Goal: Task Accomplishment & Management: Use online tool/utility

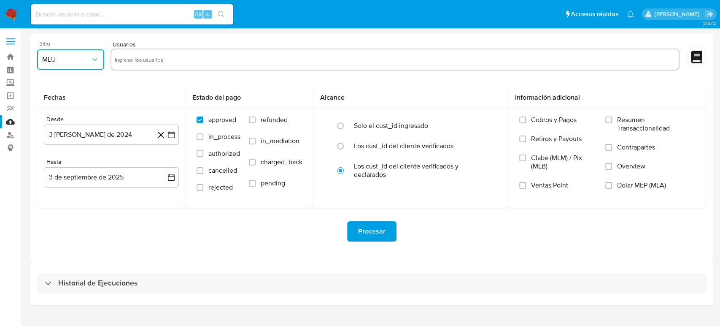
click at [75, 55] on span "MLU" at bounding box center [66, 59] width 48 height 8
click at [50, 181] on span "MLM" at bounding box center [49, 183] width 14 height 8
click at [140, 63] on input "text" at bounding box center [395, 59] width 560 height 13
click at [206, 58] on input "text" at bounding box center [395, 59] width 560 height 13
paste input "1833978239"
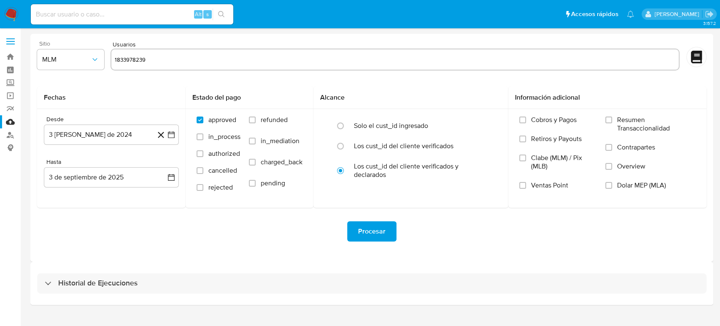
type input "1833978239"
click at [89, 59] on span "MLU" at bounding box center [66, 59] width 48 height 8
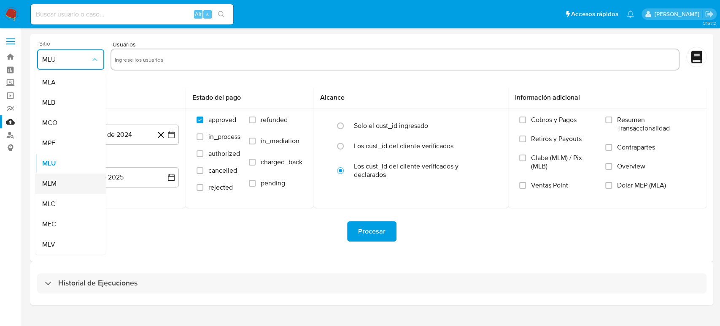
click at [62, 184] on div "MLM" at bounding box center [68, 183] width 52 height 20
click at [297, 65] on input "text" at bounding box center [395, 59] width 560 height 13
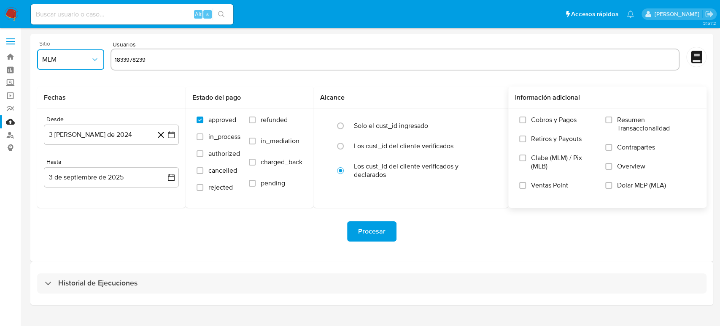
type input "1833978239"
click at [277, 60] on input "text" at bounding box center [423, 59] width 506 height 13
paste input "1895435001"
type input "1895435001"
drag, startPoint x: 252, startPoint y: 63, endPoint x: 247, endPoint y: 61, distance: 5.1
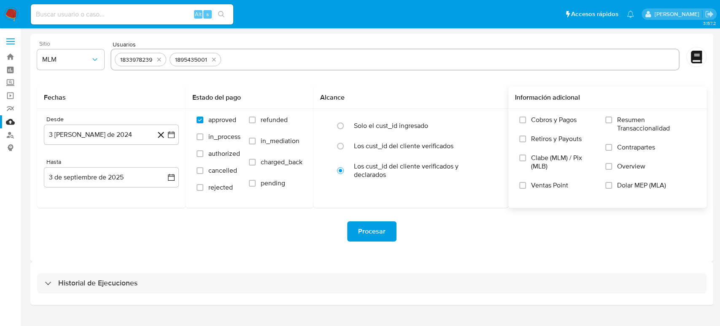
click at [248, 61] on input "text" at bounding box center [449, 59] width 451 height 13
paste input "89242371"
type input "89242371"
click at [307, 58] on input "text" at bounding box center [473, 59] width 403 height 13
paste input "2115848669"
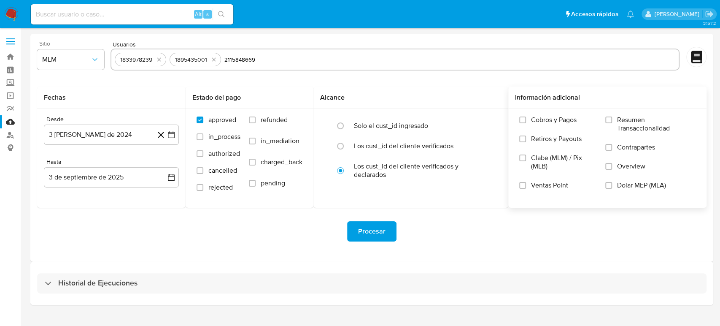
type input "2115848669"
click at [291, 60] on input "text" at bounding box center [476, 59] width 397 height 13
paste input "2203871805"
type input "2203871805"
click at [172, 137] on icon "button" at bounding box center [171, 134] width 8 height 8
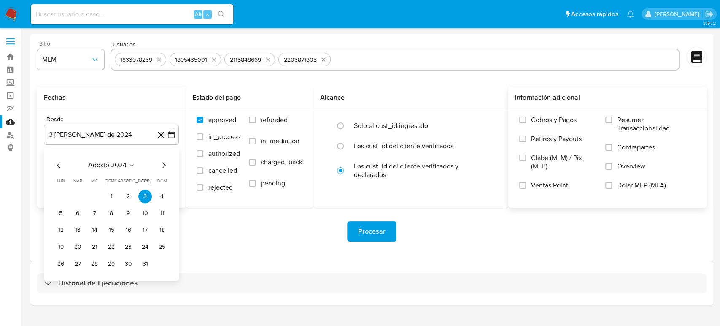
click at [131, 164] on icon "Seleccionar mes y año" at bounding box center [131, 165] width 7 height 7
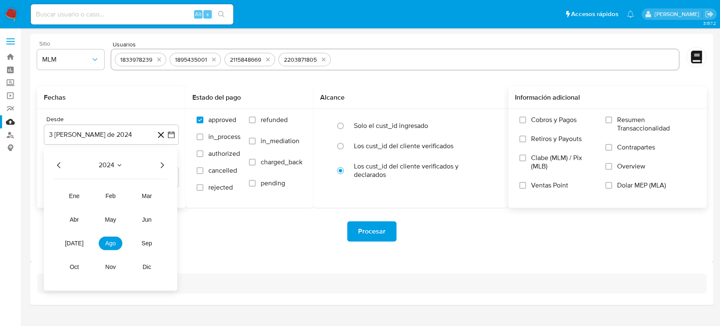
click at [162, 165] on icon "Año siguiente" at bounding box center [162, 165] width 10 height 10
click at [111, 197] on span "feb" at bounding box center [110, 195] width 10 height 7
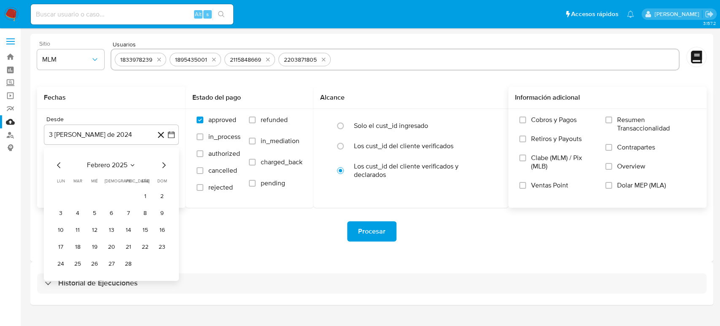
click at [142, 194] on button "1" at bounding box center [144, 195] width 13 height 13
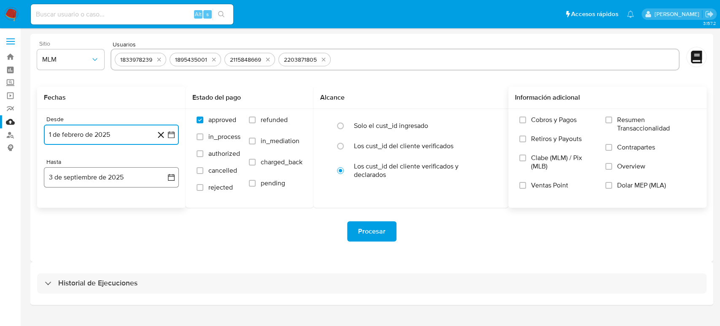
click at [173, 175] on icon "button" at bounding box center [171, 177] width 8 height 8
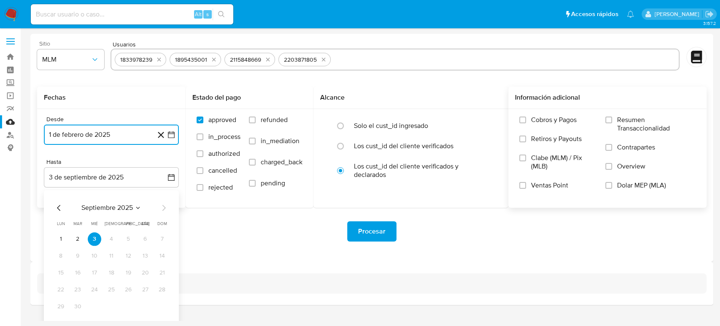
click at [60, 208] on icon "Mes anterior" at bounding box center [59, 207] width 10 height 10
click at [110, 302] on button "31" at bounding box center [111, 305] width 13 height 13
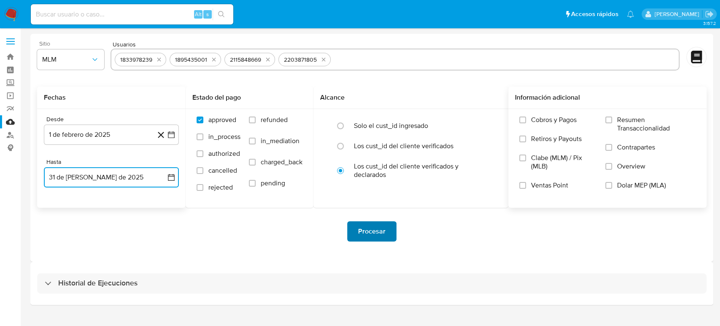
click at [358, 230] on span "Procesar" at bounding box center [371, 231] width 27 height 19
